Goal: Task Accomplishment & Management: Manage account settings

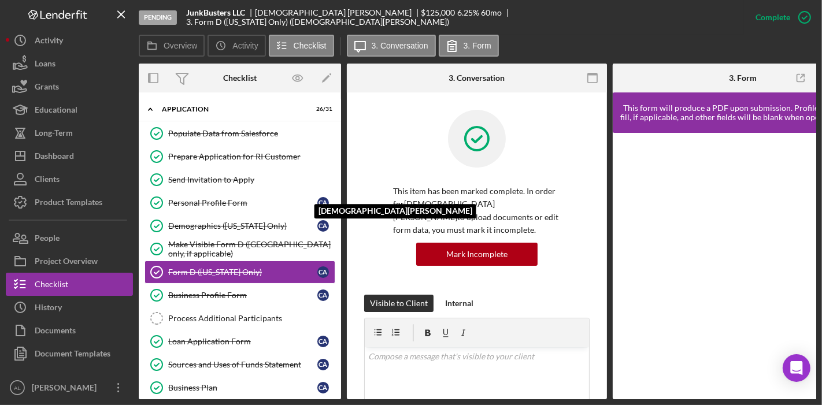
scroll to position [328, 0]
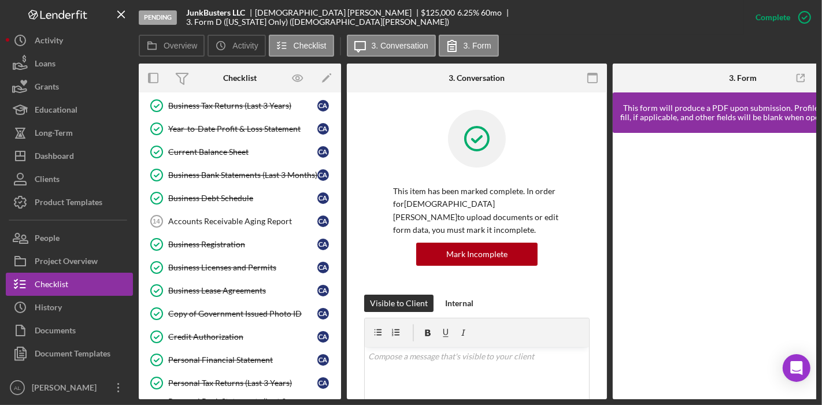
drag, startPoint x: 336, startPoint y: 195, endPoint x: 338, endPoint y: 222, distance: 26.6
click at [338, 222] on div "Icon/Expander Application 26 / 31 Populate Data from Salesforce Populate Data f…" at bounding box center [240, 245] width 202 height 307
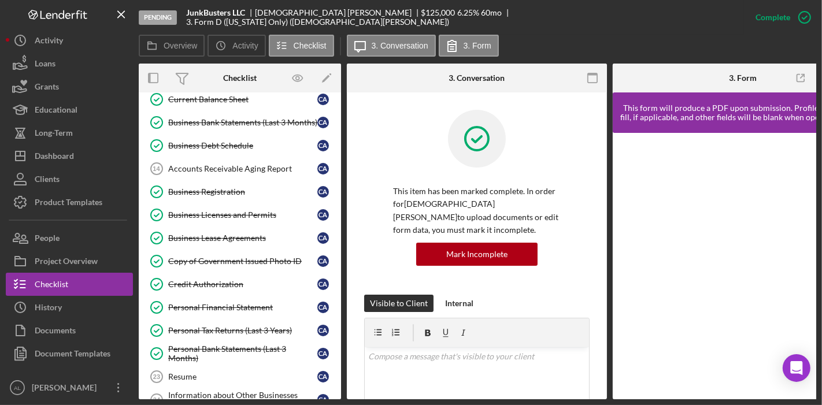
scroll to position [381, 0]
click at [244, 187] on div "Business Registration" at bounding box center [242, 191] width 149 height 9
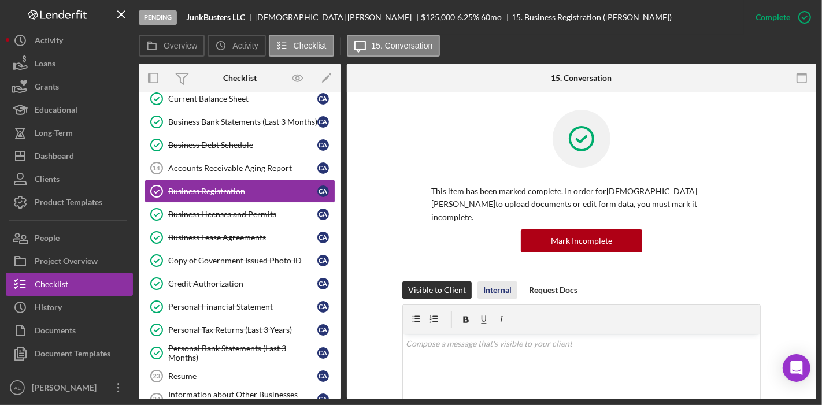
click at [503, 281] on div "Internal" at bounding box center [497, 289] width 28 height 17
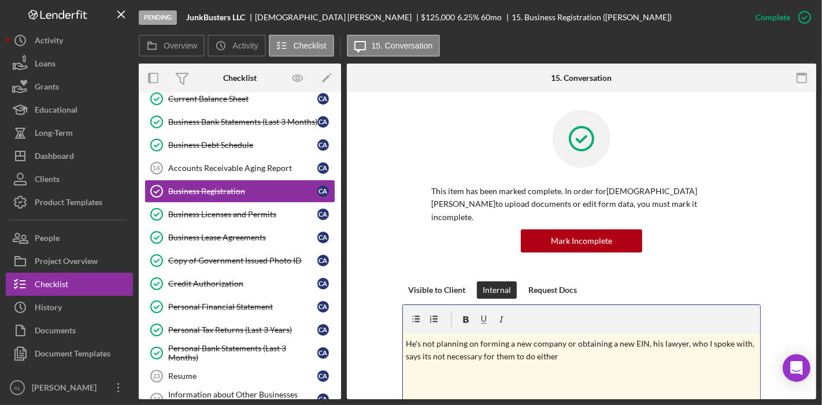
click at [406, 338] on p "He's not planning on forming a new company or obtaining a new EIN, his lawyer, …" at bounding box center [581, 351] width 351 height 26
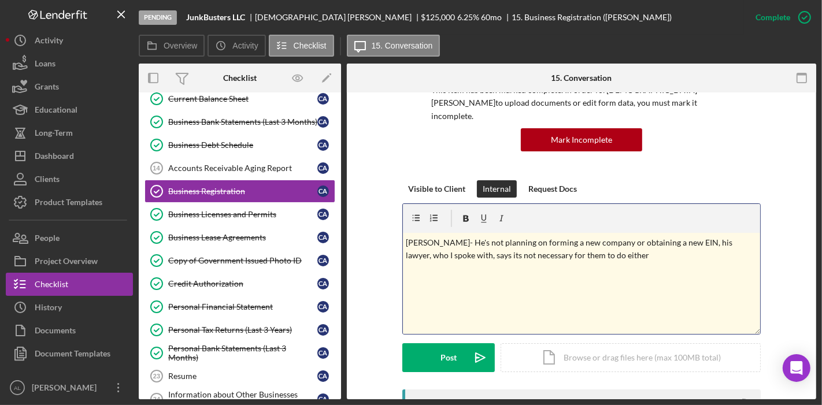
scroll to position [102, 0]
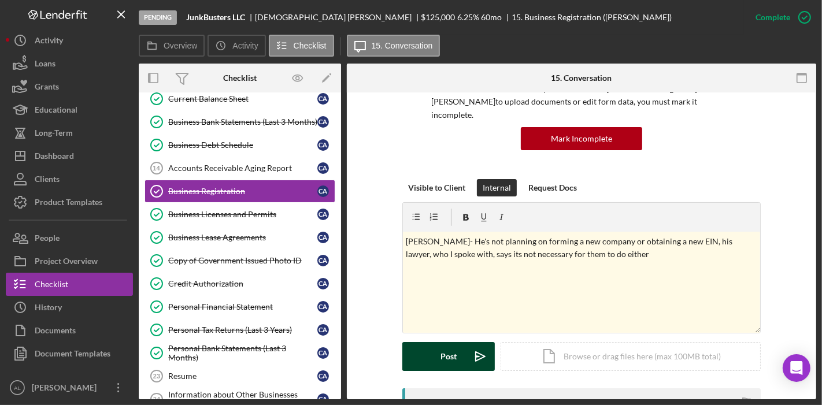
click at [417, 342] on button "Post Icon/icon-invite-send" at bounding box center [448, 356] width 92 height 29
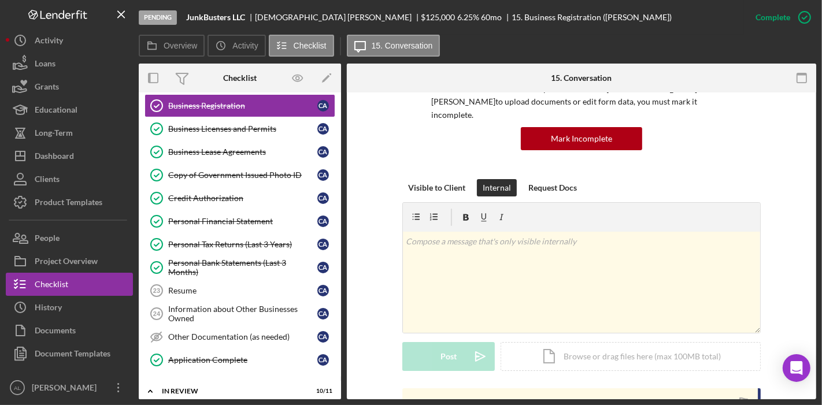
scroll to position [470, 0]
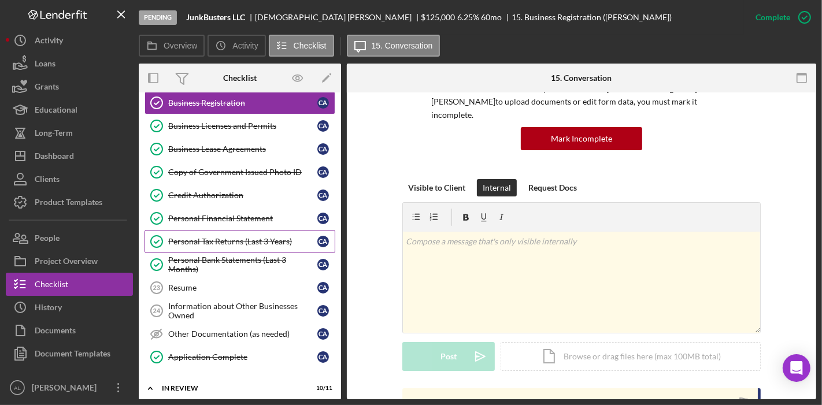
click at [251, 237] on div "Personal Tax Returns (Last 3 Years)" at bounding box center [242, 241] width 149 height 9
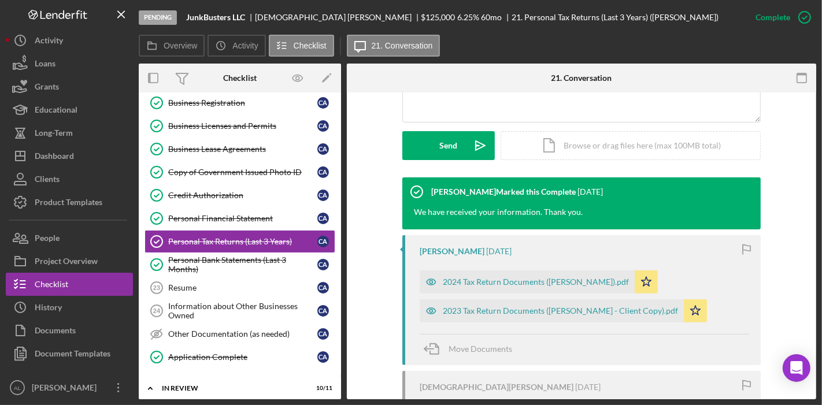
scroll to position [325, 0]
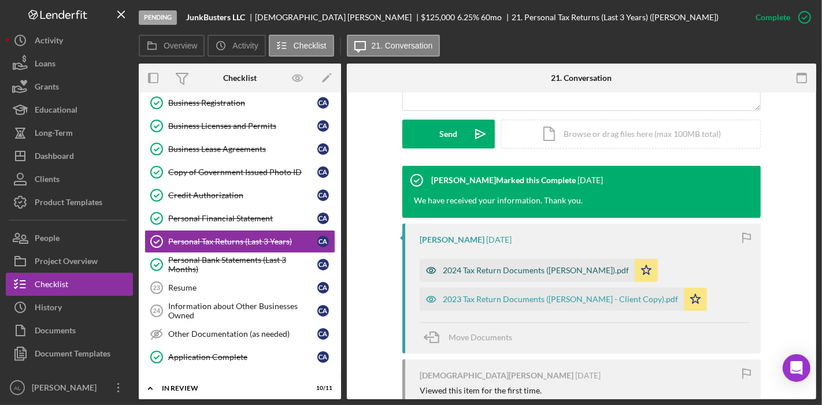
click at [501, 262] on div "2024 Tax Return Documents ([PERSON_NAME]).pdf" at bounding box center [527, 270] width 215 height 23
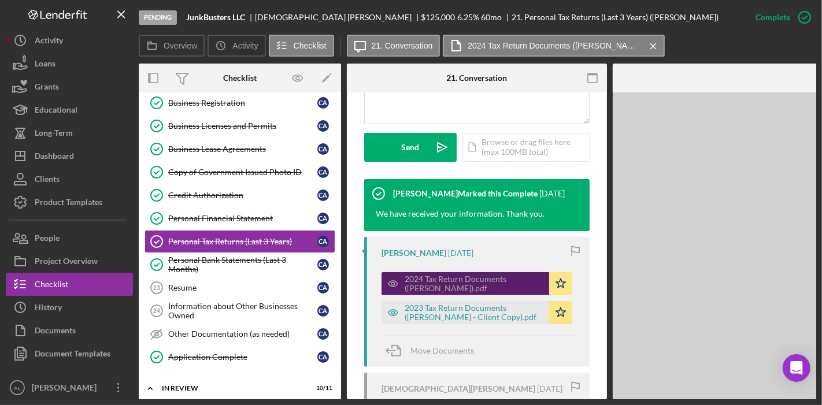
scroll to position [338, 0]
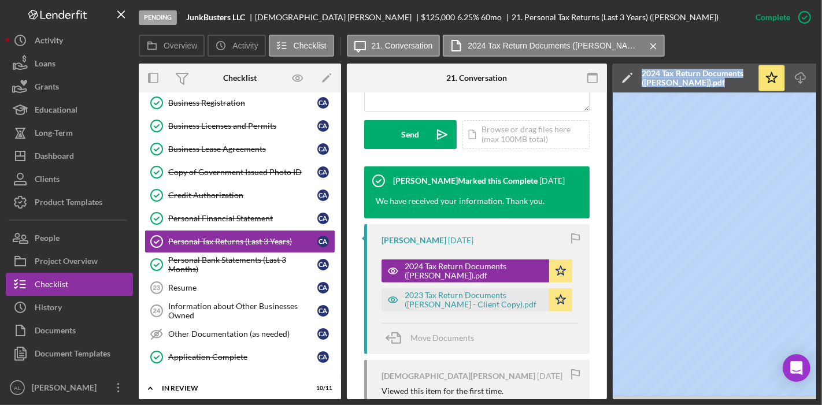
drag, startPoint x: 535, startPoint y: 395, endPoint x: 610, endPoint y: 392, distance: 75.7
click at [20, 257] on div "Pending JunkBusters LLC [PERSON_NAME] $125,000 $125,000 6.25 % 60 mo 21. Person…" at bounding box center [411, 199] width 810 height 399
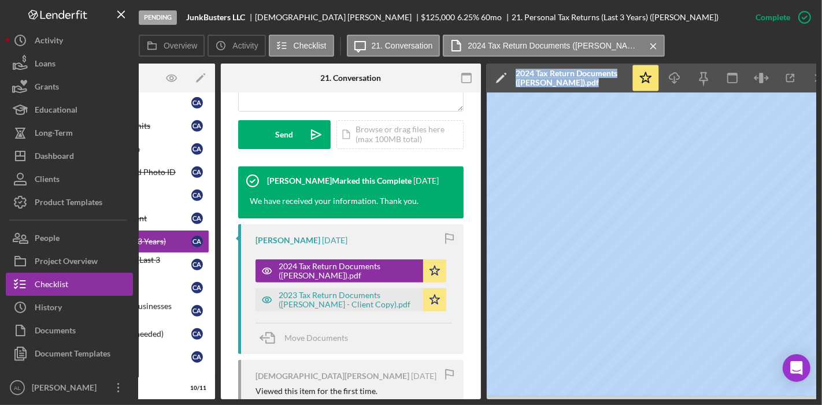
scroll to position [0, 143]
